Goal: Unclear

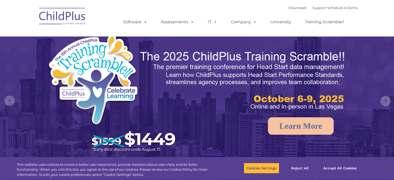
select select "MEDIUM"
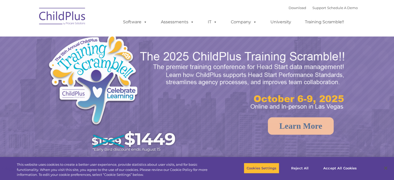
select select "MEDIUM"
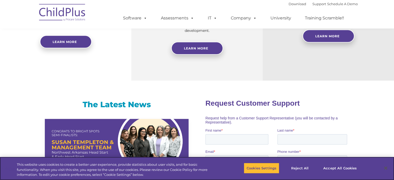
scroll to position [264, 0]
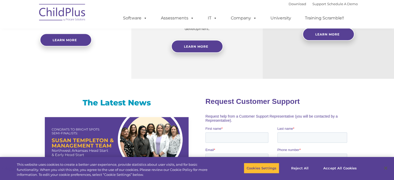
click at [60, 12] on img at bounding box center [63, 13] width 52 height 26
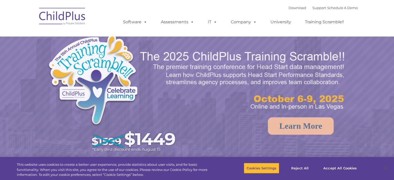
select select "MEDIUM"
